Goal: Information Seeking & Learning: Learn about a topic

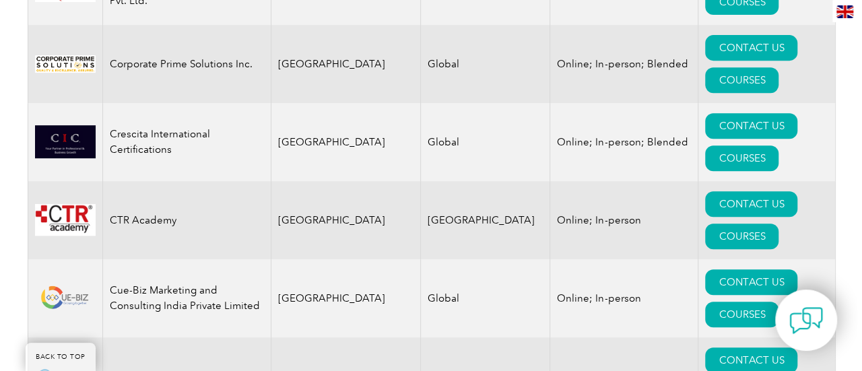
scroll to position [5387, 0]
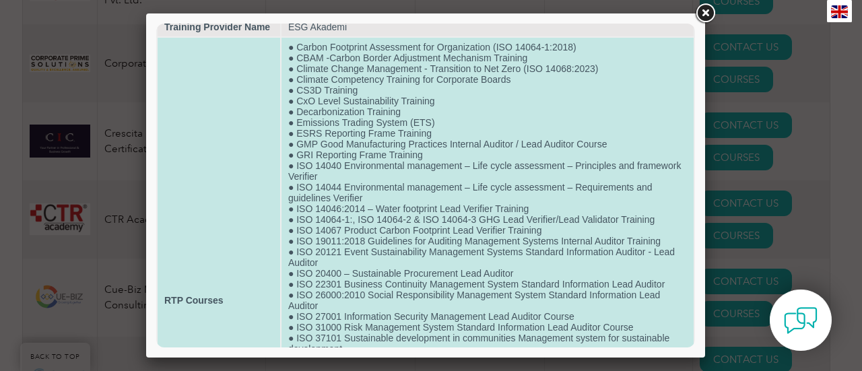
scroll to position [21, 0]
drag, startPoint x: 296, startPoint y: 155, endPoint x: 435, endPoint y: 155, distance: 138.8
click at [435, 155] on td "● Carbon Footprint Assessment for Organization (ISO 14064-1:2018) ● CBAM -Carbo…" at bounding box center [488, 301] width 412 height 526
copy td "GRI Reporting Frame Training"
click at [381, 160] on td "● Carbon Footprint Assessment for Organization (ISO 14064-1:2018) ● CBAM -Carbo…" at bounding box center [488, 301] width 412 height 526
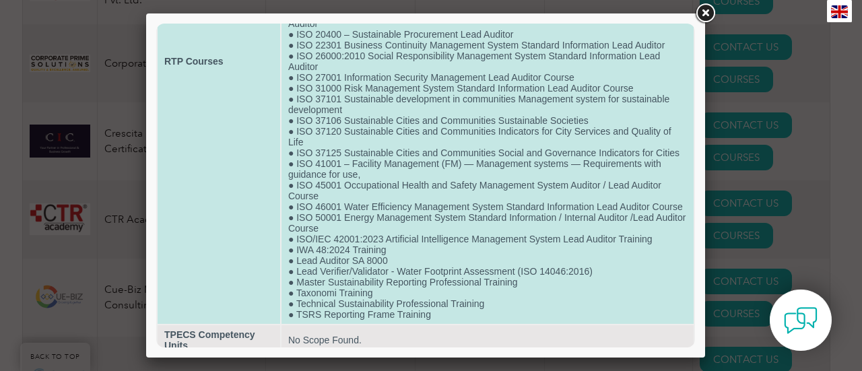
scroll to position [290, 0]
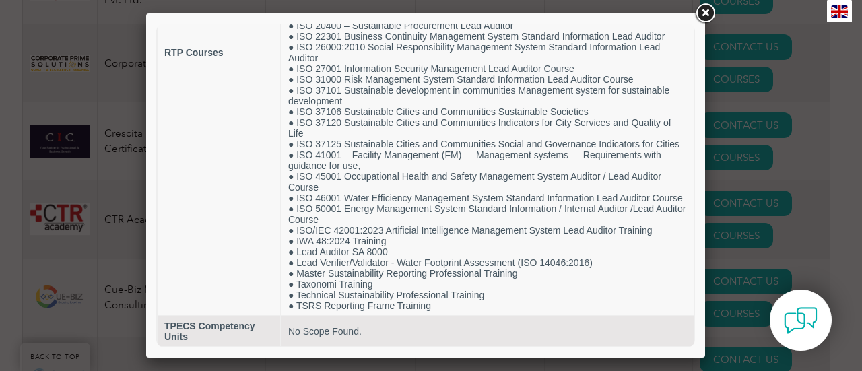
click at [707, 13] on link at bounding box center [705, 13] width 24 height 24
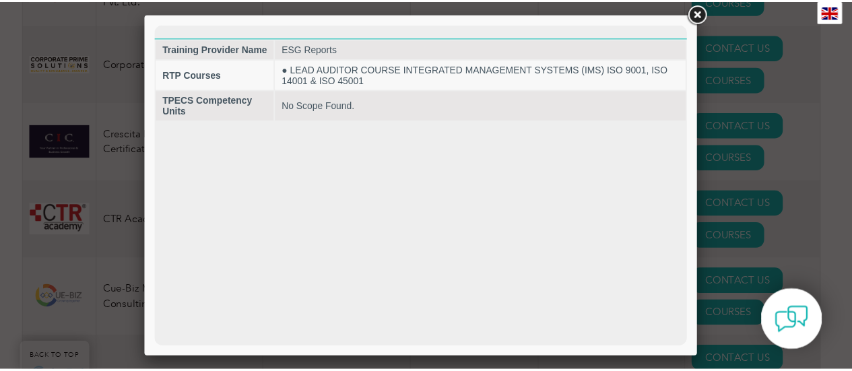
scroll to position [0, 0]
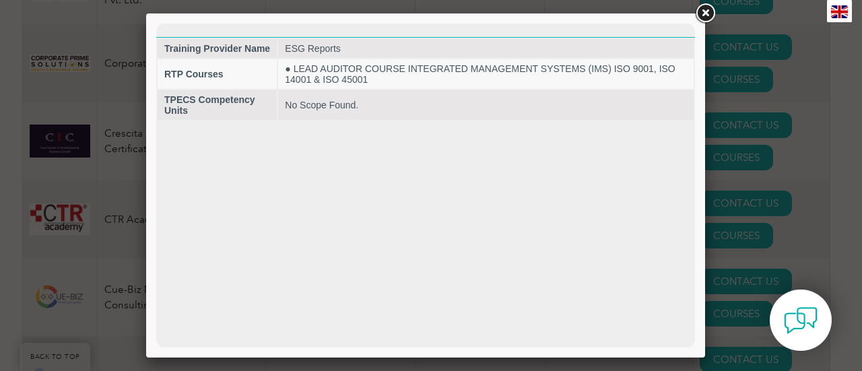
click at [706, 7] on link at bounding box center [705, 13] width 24 height 24
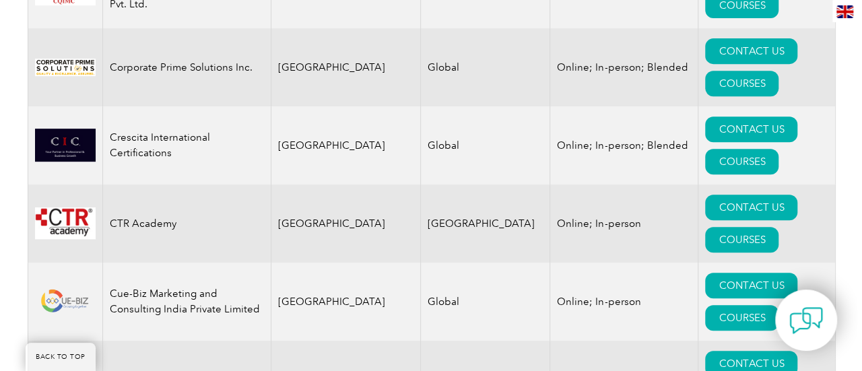
scroll to position [5252, 0]
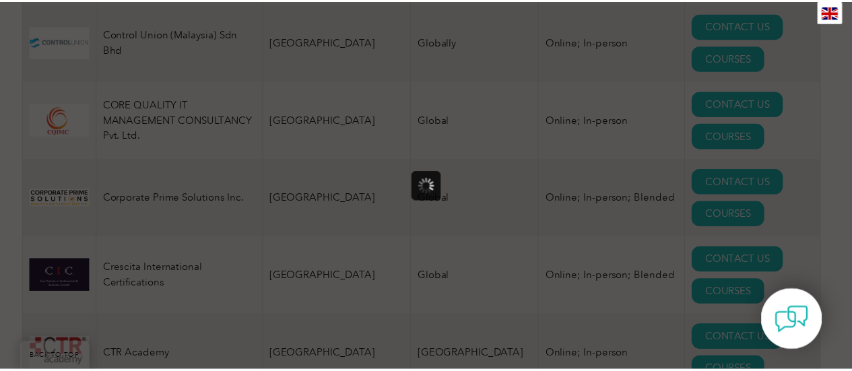
scroll to position [0, 0]
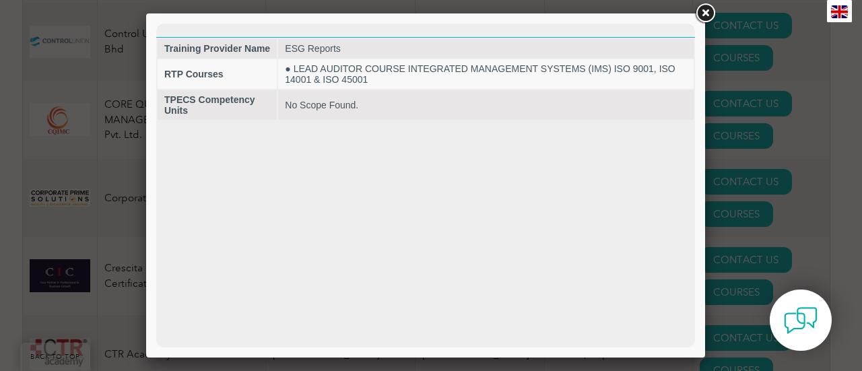
click at [703, 9] on link at bounding box center [705, 13] width 24 height 24
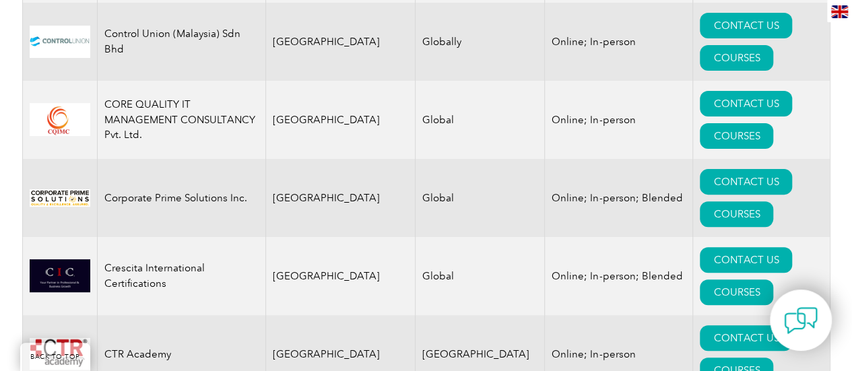
drag, startPoint x: 106, startPoint y: 281, endPoint x: 172, endPoint y: 278, distance: 65.4
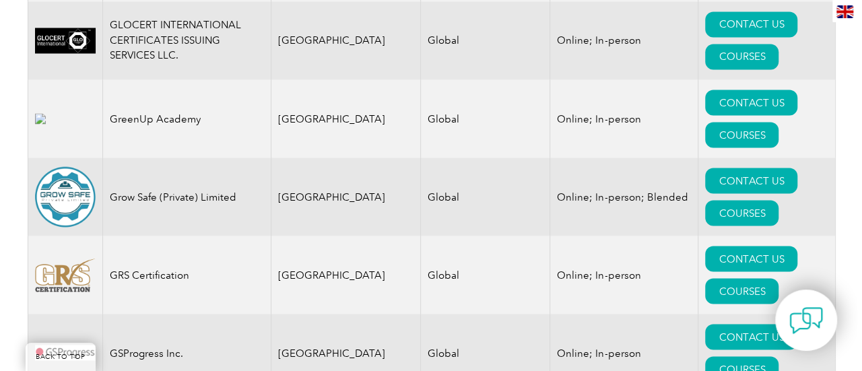
scroll to position [8891, 0]
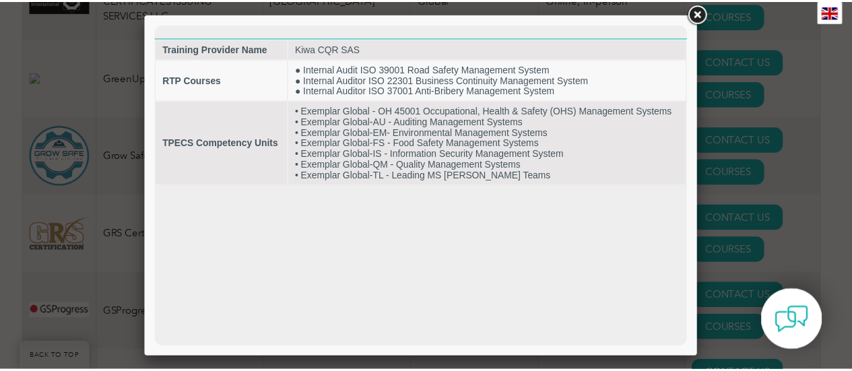
scroll to position [0, 0]
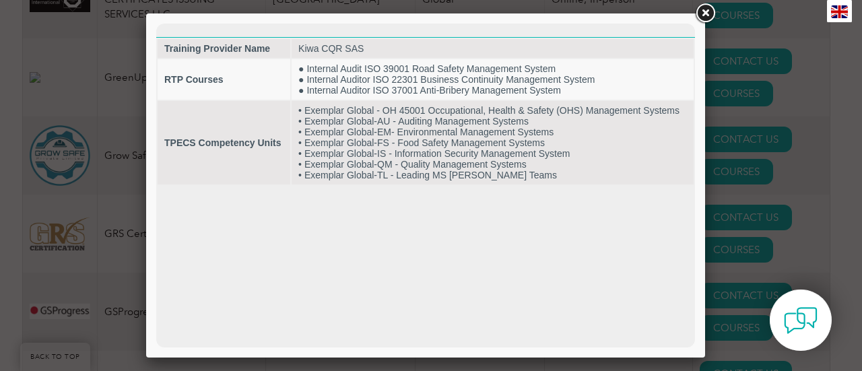
click at [704, 7] on link at bounding box center [705, 13] width 24 height 24
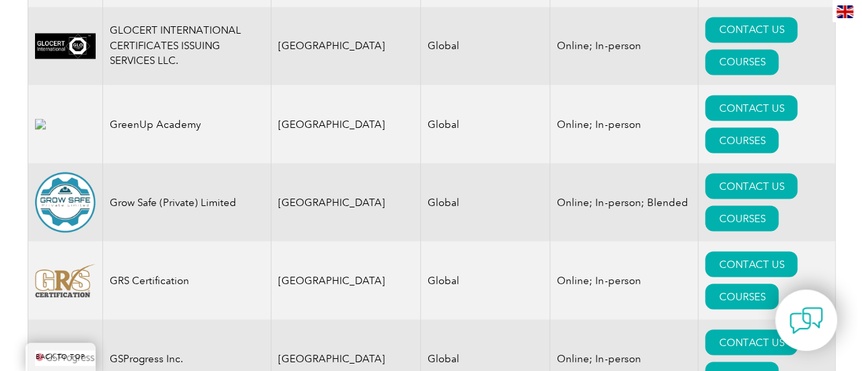
scroll to position [8823, 0]
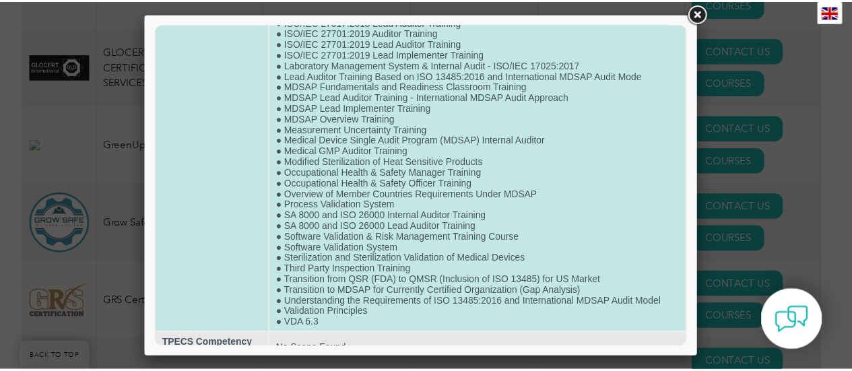
scroll to position [1412, 0]
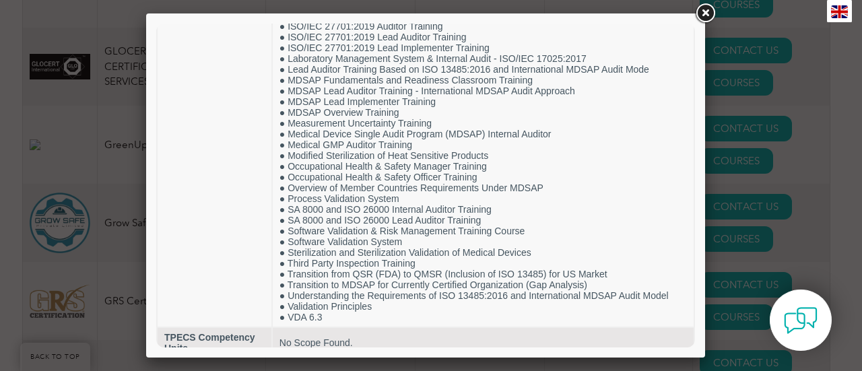
click at [705, 12] on link at bounding box center [705, 13] width 24 height 24
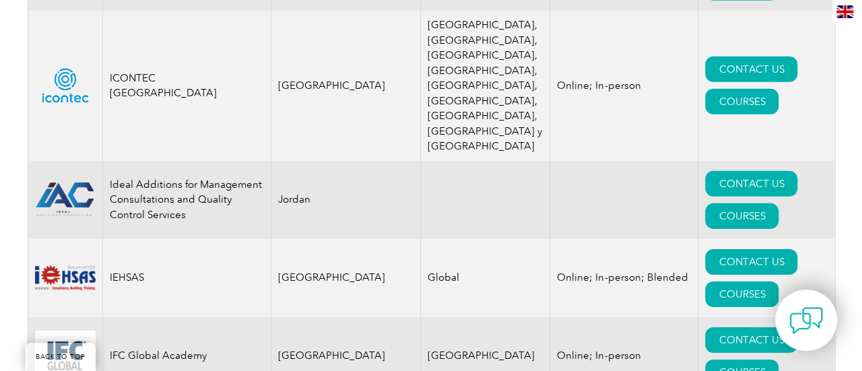
scroll to position [9767, 0]
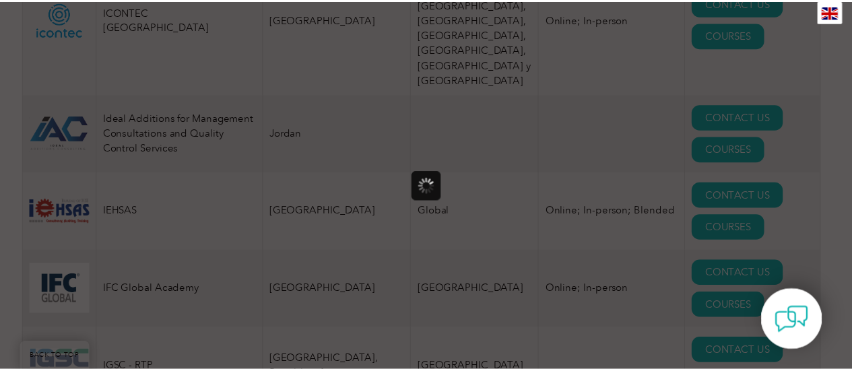
scroll to position [0, 0]
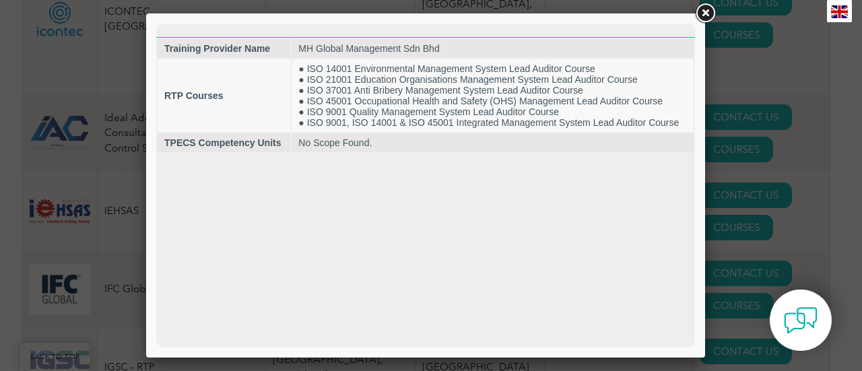
click at [706, 12] on link at bounding box center [705, 13] width 24 height 24
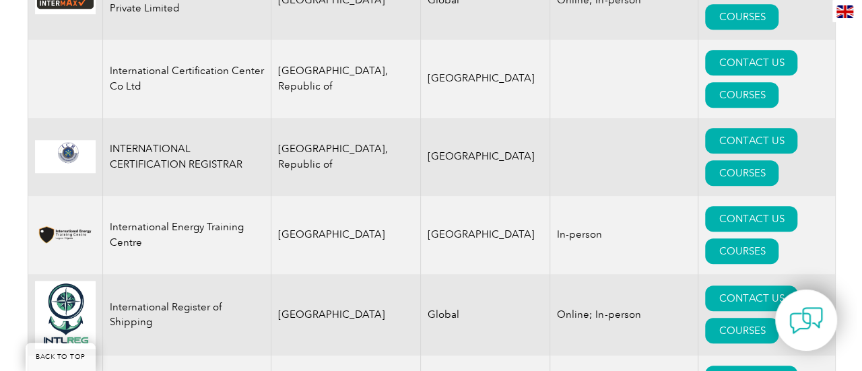
scroll to position [10710, 0]
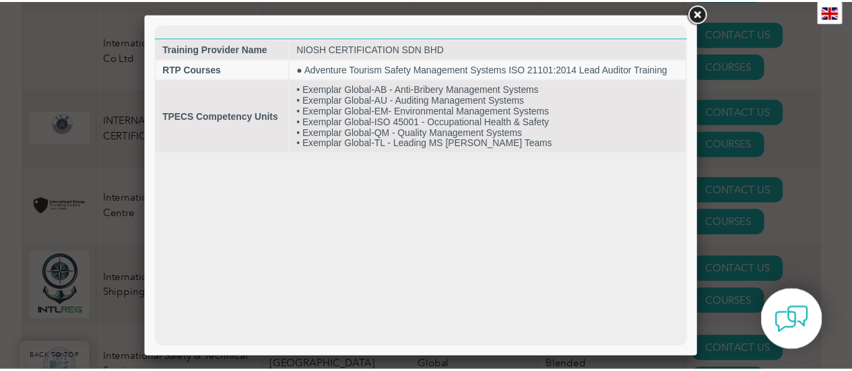
scroll to position [0, 0]
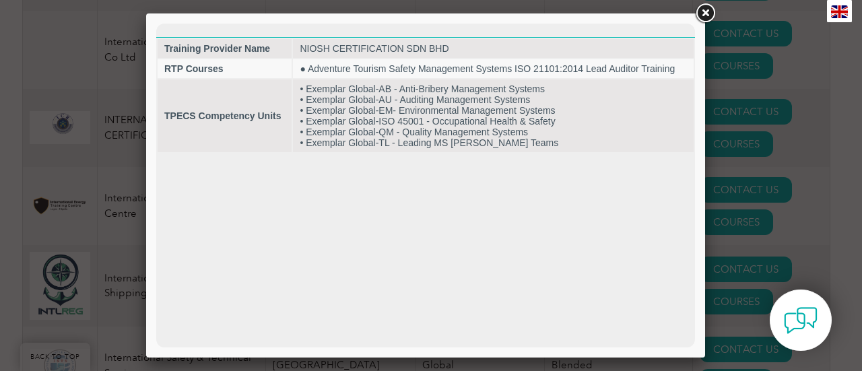
click at [706, 16] on link at bounding box center [705, 13] width 24 height 24
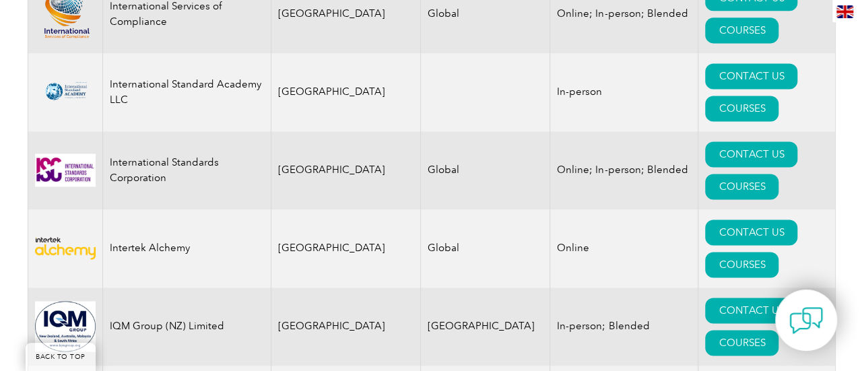
scroll to position [11249, 0]
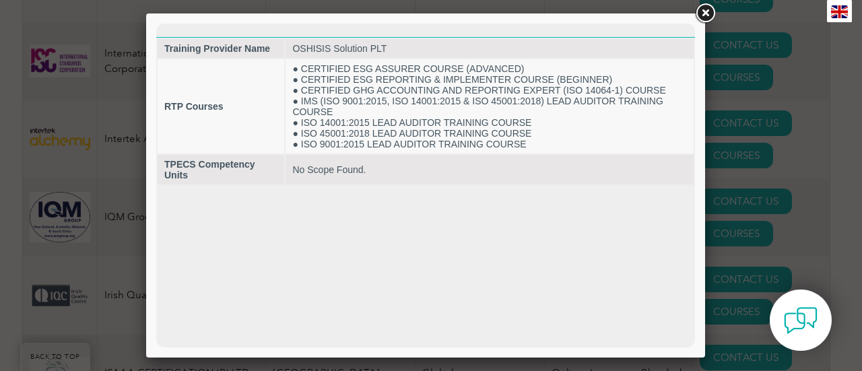
scroll to position [0, 0]
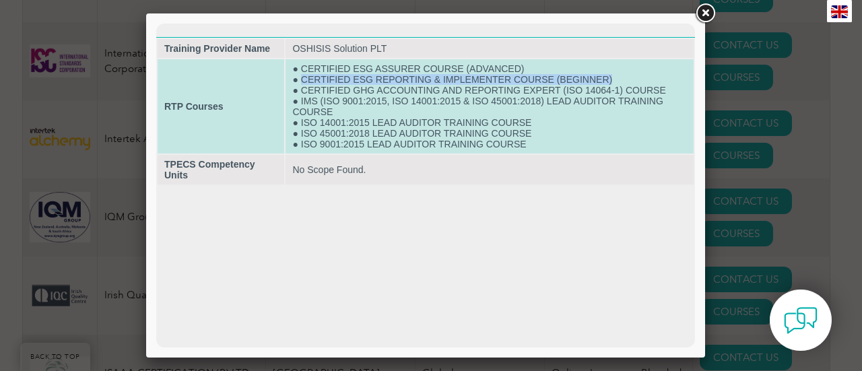
drag, startPoint x: 303, startPoint y: 77, endPoint x: 626, endPoint y: 80, distance: 322.8
click at [626, 80] on td "● CERTIFIED ESG ASSURER COURSE (ADVANCED) ● CERTIFIED ESG REPORTING & IMPLEMENT…" at bounding box center [490, 106] width 408 height 94
copy td "CERTIFIED ESG REPORTING & IMPLEMENTER COURSE (BEGINNER)"
click at [315, 90] on td "● CERTIFIED ESG ASSURER COURSE (ADVANCED) ● CERTIFIED ESG REPORTING & IMPLEMENT…" at bounding box center [490, 106] width 408 height 94
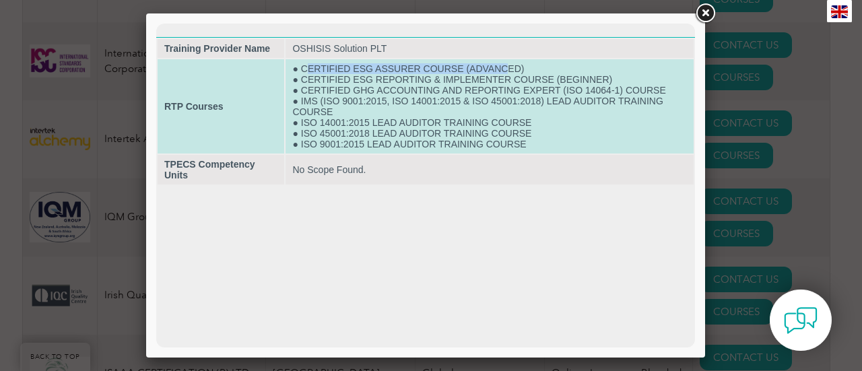
drag, startPoint x: 310, startPoint y: 65, endPoint x: 519, endPoint y: 71, distance: 209.0
click at [517, 71] on td "● CERTIFIED ESG ASSURER COURSE (ADVANCED) ● CERTIFIED ESG REPORTING & IMPLEMENT…" at bounding box center [490, 106] width 408 height 94
click at [520, 71] on td "● CERTIFIED ESG ASSURER COURSE (ADVANCED) ● CERTIFIED ESG REPORTING & IMPLEMENT…" at bounding box center [490, 106] width 408 height 94
drag, startPoint x: 537, startPoint y: 67, endPoint x: 301, endPoint y: 68, distance: 236.5
click at [301, 68] on td "● CERTIFIED ESG ASSURER COURSE (ADVANCED) ● CERTIFIED ESG REPORTING & IMPLEMENT…" at bounding box center [490, 106] width 408 height 94
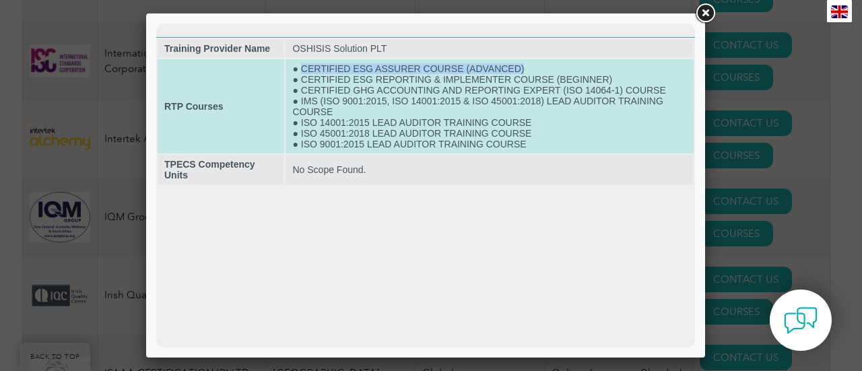
copy td "CERTIFIED ESG ASSURER COURSE (ADVANCED)"
